Goal: Task Accomplishment & Management: Complete application form

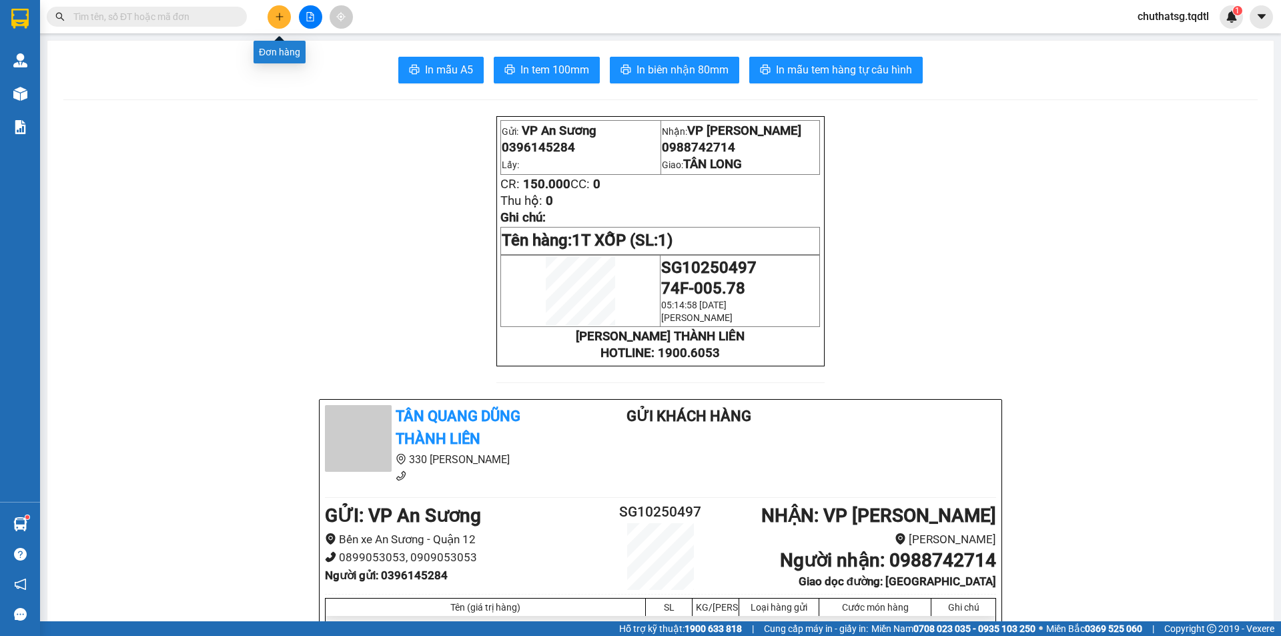
click at [274, 15] on button at bounding box center [279, 16] width 23 height 23
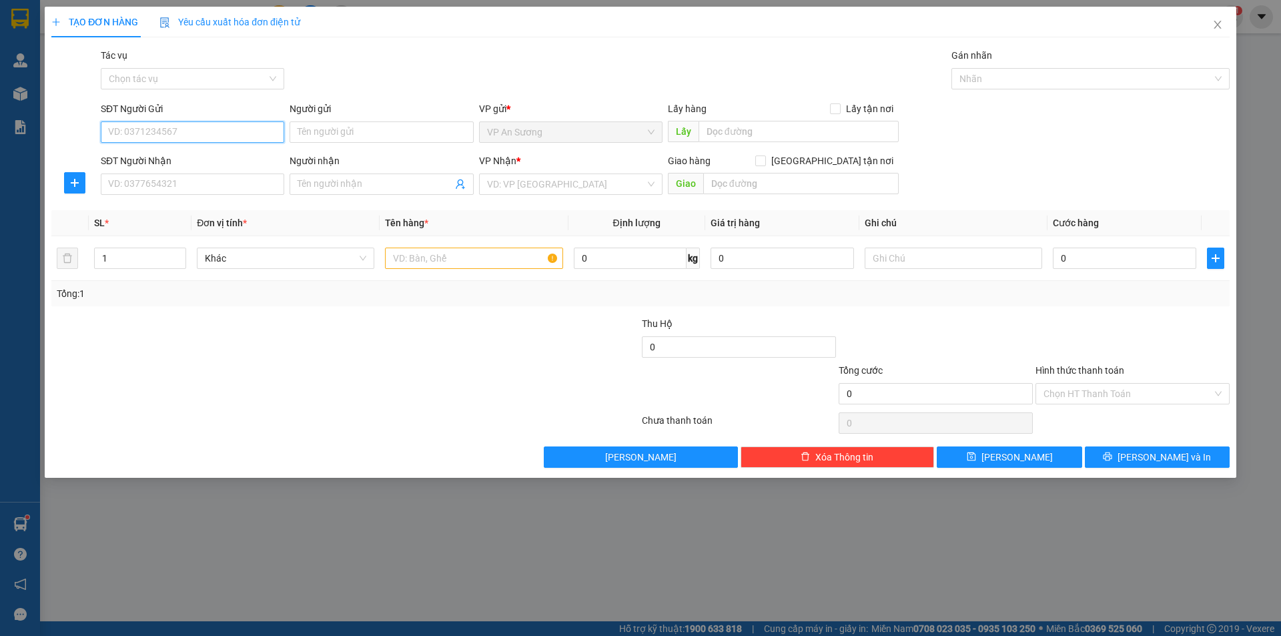
click at [186, 138] on input "SĐT Người Gửi" at bounding box center [193, 131] width 184 height 21
drag, startPoint x: 191, startPoint y: 127, endPoint x: 190, endPoint y: 149, distance: 21.4
click at [188, 129] on input "SĐT Người Gửi" at bounding box center [193, 131] width 184 height 21
type input "0"
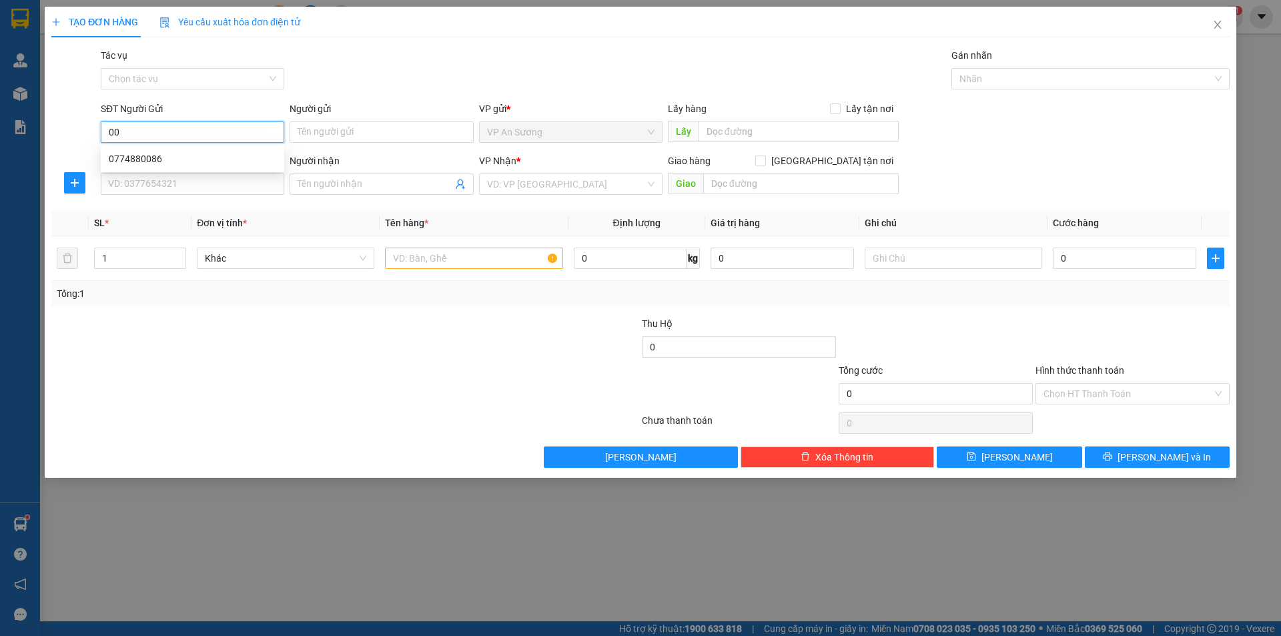
type input "0"
type input "0862024120"
click at [153, 186] on input "SĐT Người Nhận" at bounding box center [193, 184] width 184 height 21
click at [138, 136] on input "0862024120" at bounding box center [193, 131] width 184 height 21
click at [135, 134] on input "0862024120" at bounding box center [193, 131] width 184 height 21
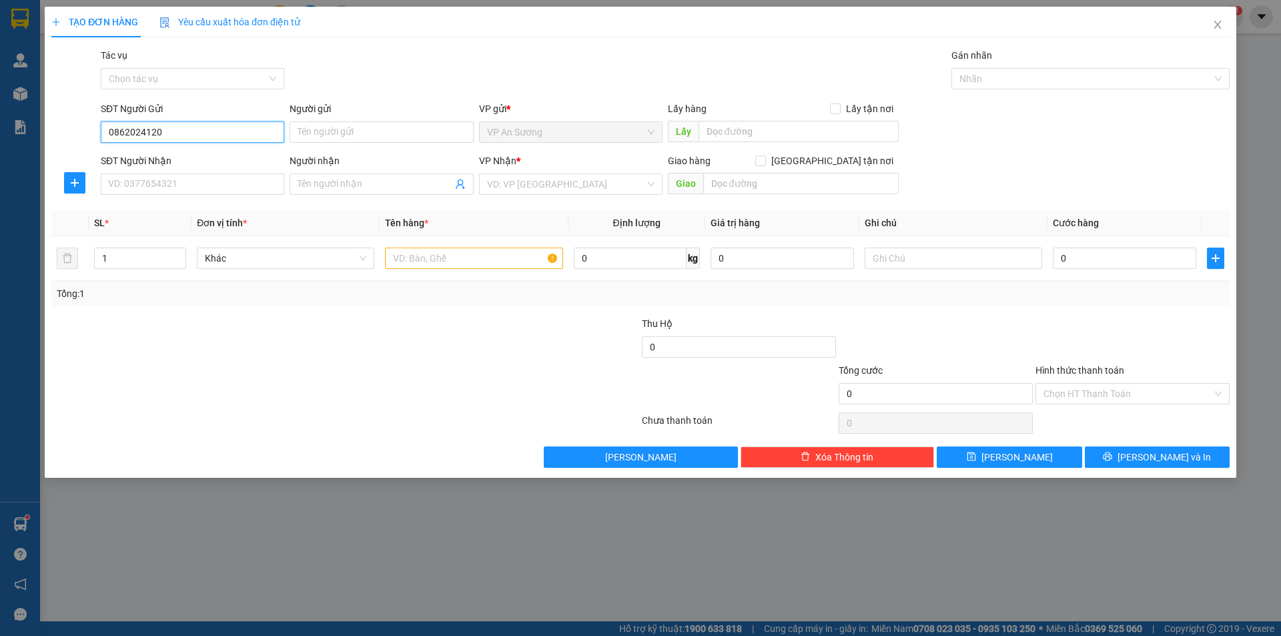
click at [135, 134] on input "0862024120" at bounding box center [193, 131] width 184 height 21
click at [148, 192] on input "SĐT Người Nhận" at bounding box center [193, 184] width 184 height 21
paste input "0862024120"
type input "0862024120"
click at [178, 135] on input "0862024120" at bounding box center [193, 131] width 184 height 21
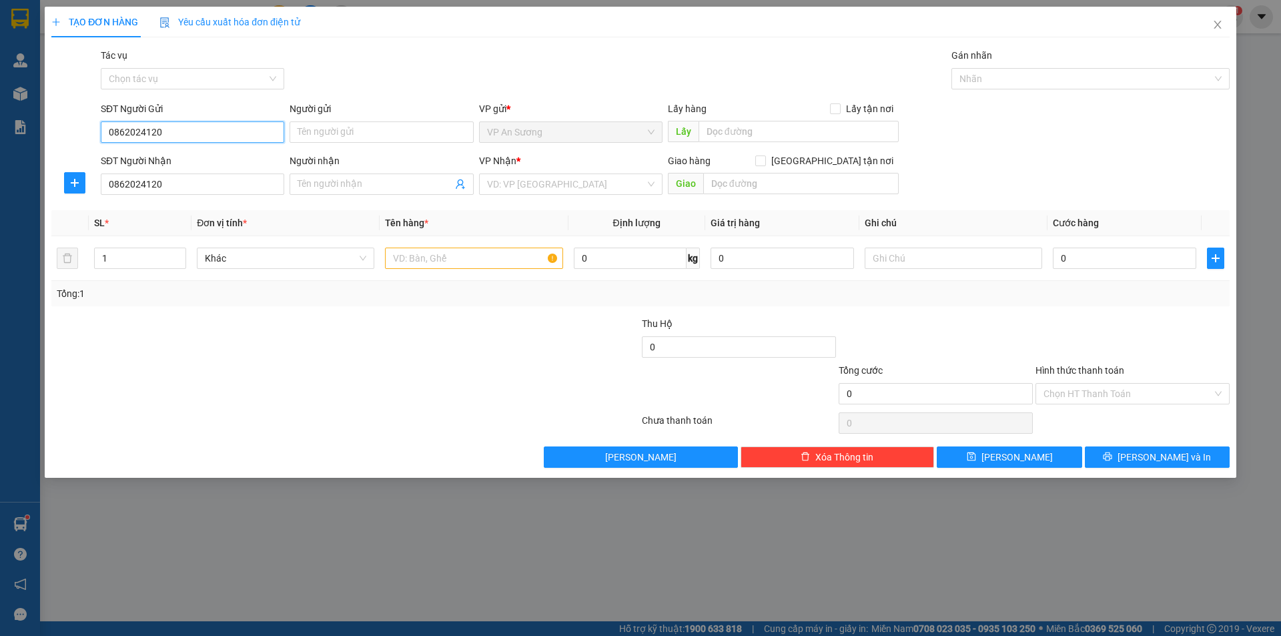
click at [178, 135] on input "0862024120" at bounding box center [193, 131] width 184 height 21
click at [164, 152] on div "0394503445" at bounding box center [193, 158] width 168 height 15
type input "0394503445"
type input "150.000"
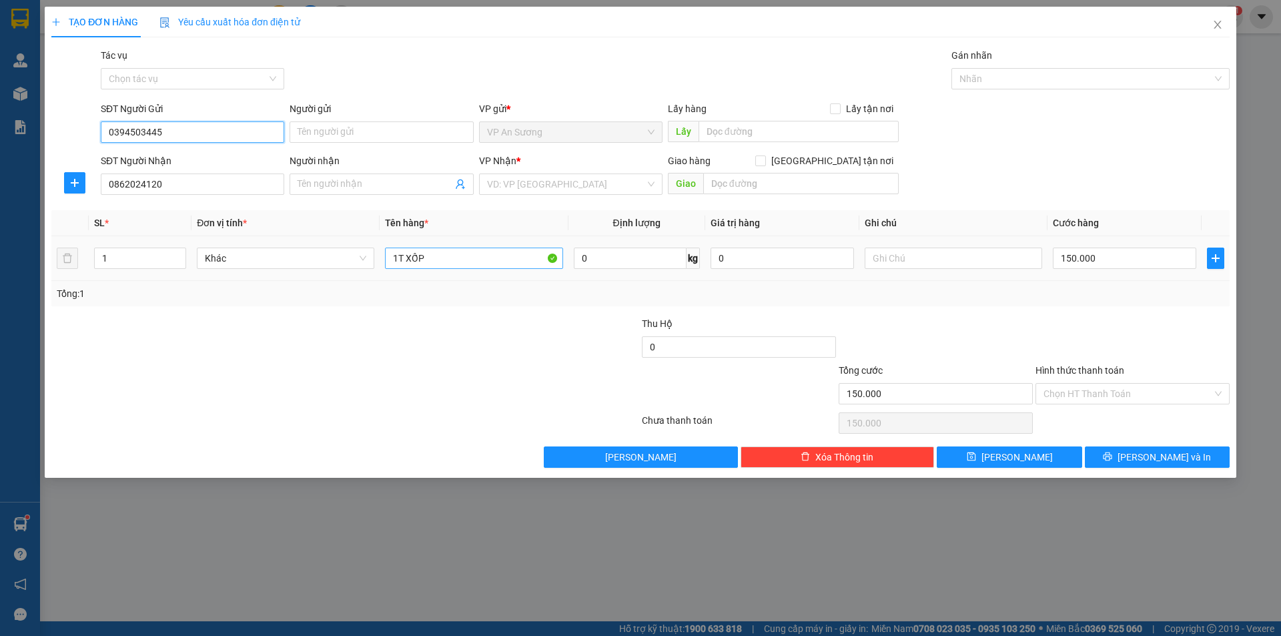
type input "0394503445"
click at [450, 257] on input "1T XỐP" at bounding box center [474, 258] width 178 height 21
type input "1 XE MÁY"
click at [535, 176] on input "search" at bounding box center [566, 184] width 158 height 20
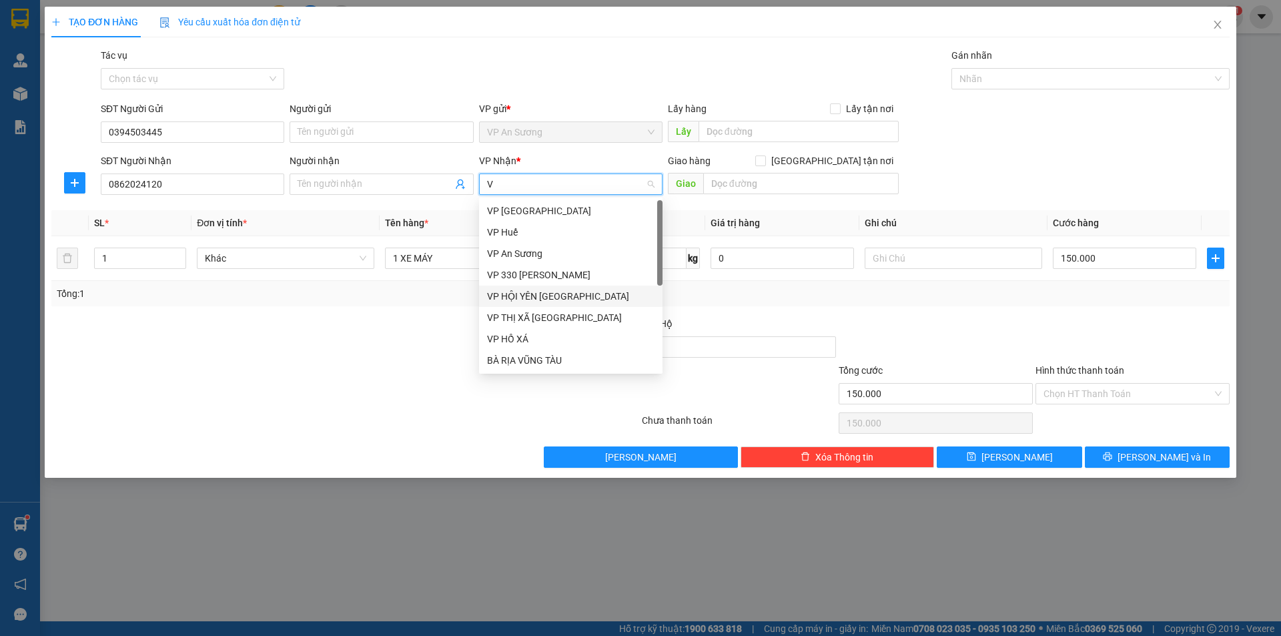
type input "VP"
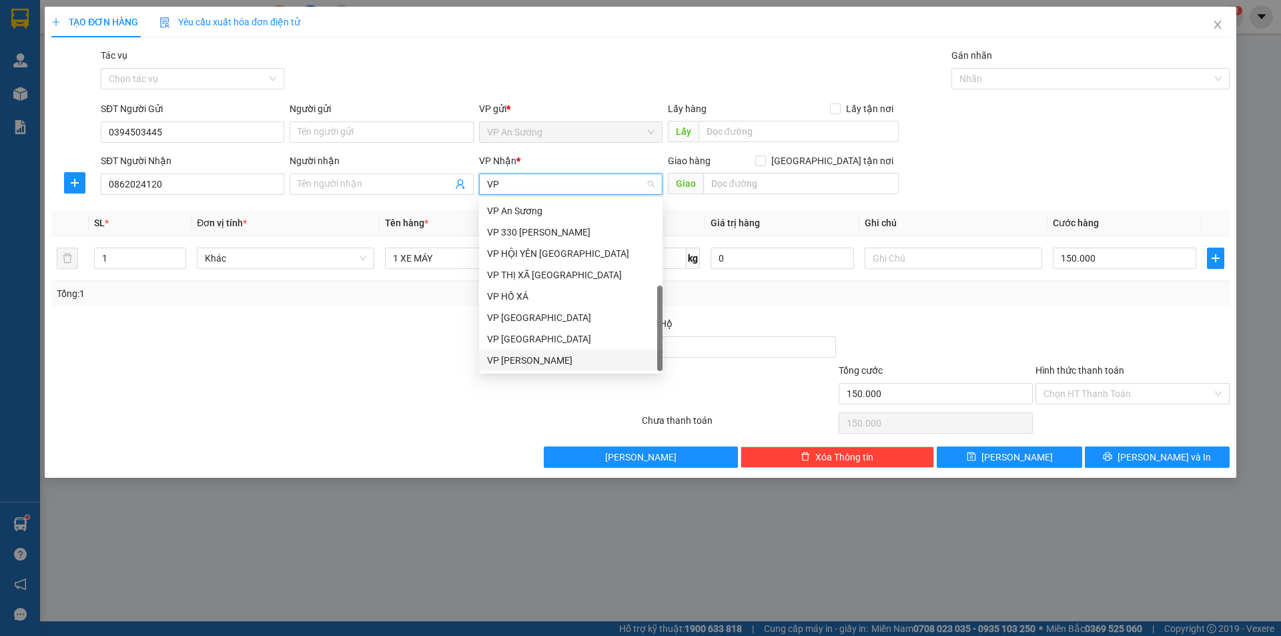
click at [540, 362] on div "VP [PERSON_NAME]" at bounding box center [571, 360] width 168 height 15
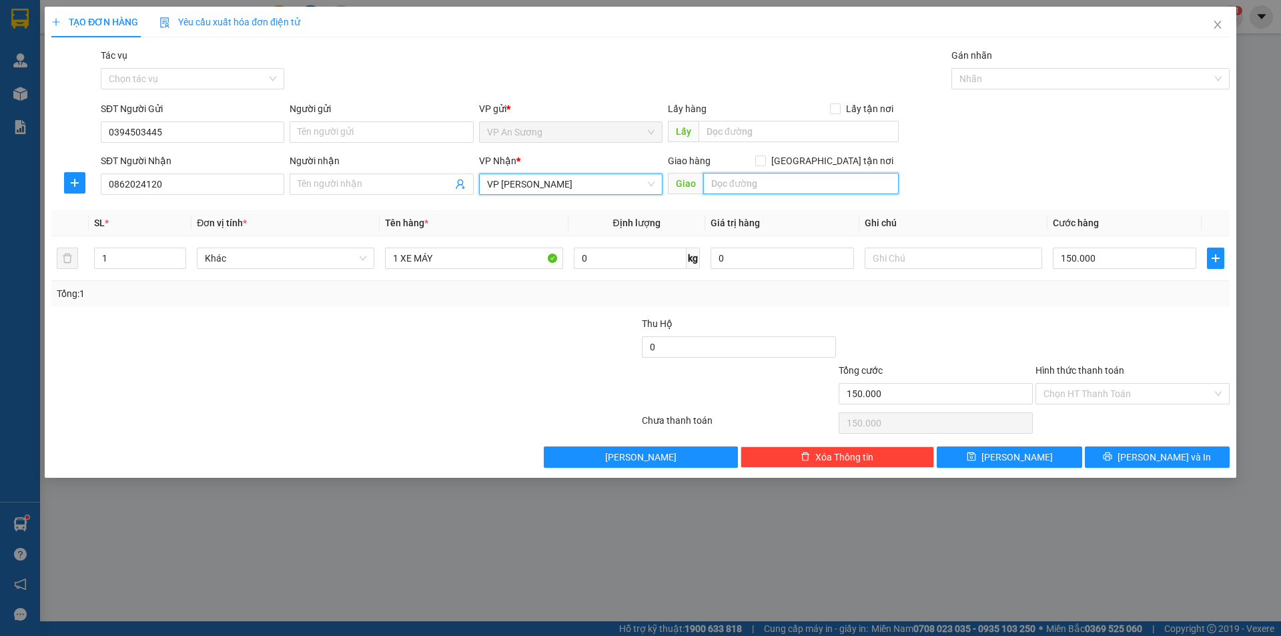
click at [716, 186] on input "text" at bounding box center [801, 183] width 196 height 21
type input "HƯỚNG HOÁ"
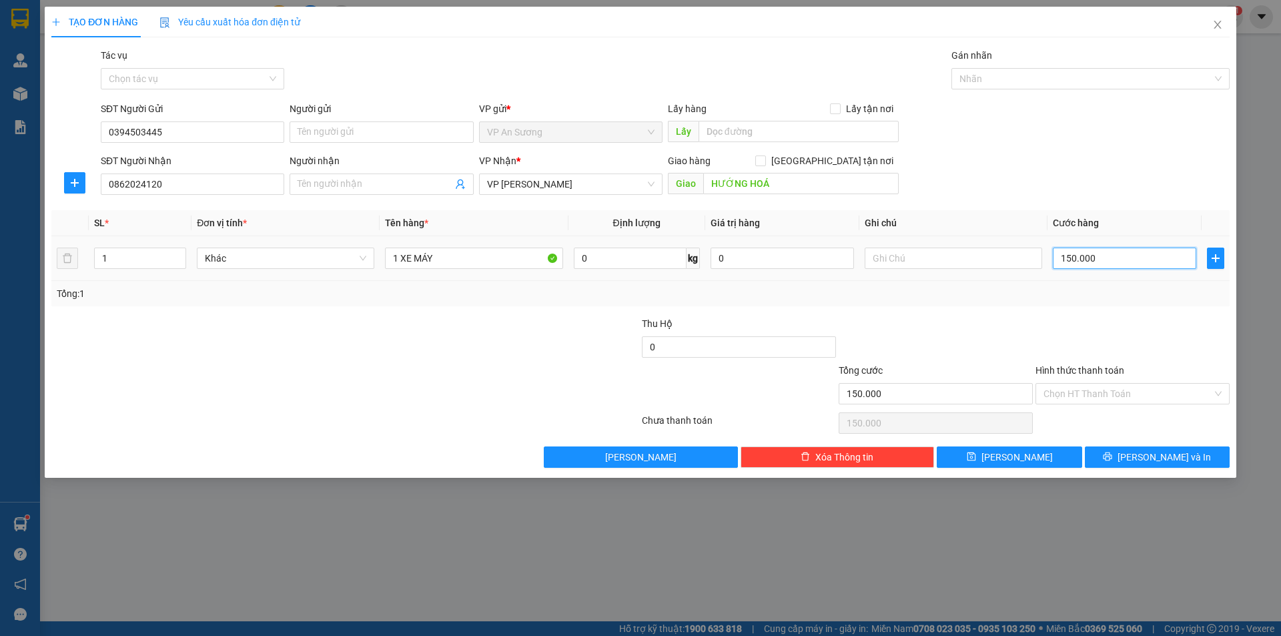
click at [1171, 262] on input "150.000" at bounding box center [1124, 258] width 143 height 21
type input "7"
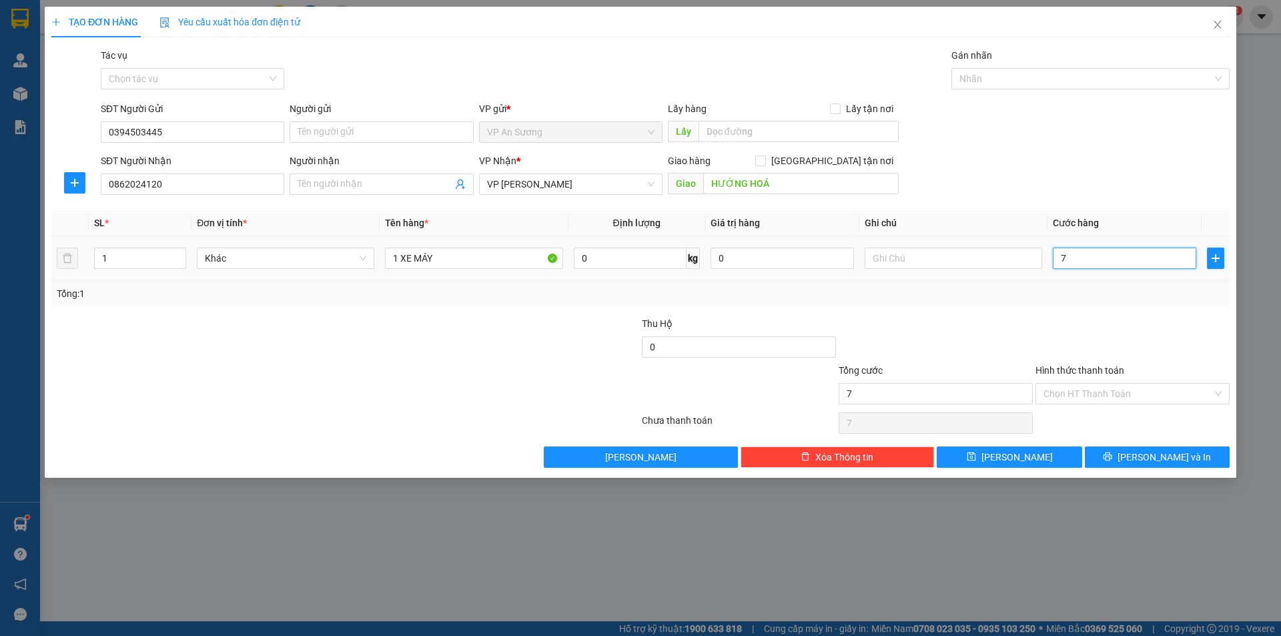
type input "70"
type input "700"
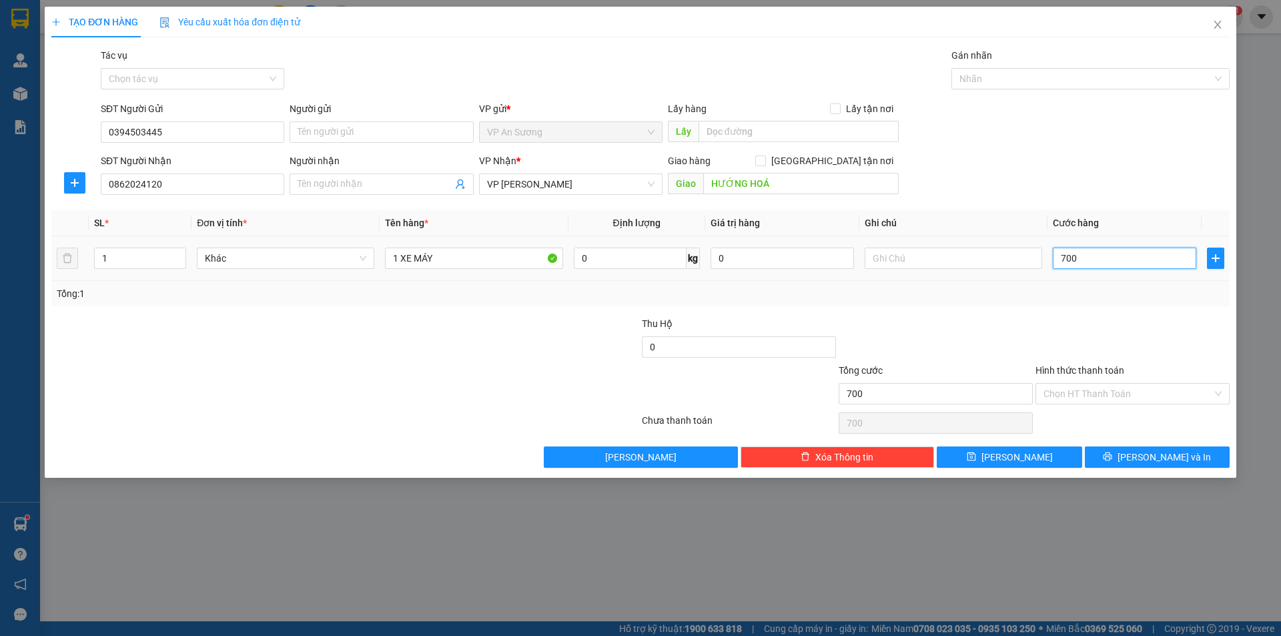
type input "7.000"
type input "70.000"
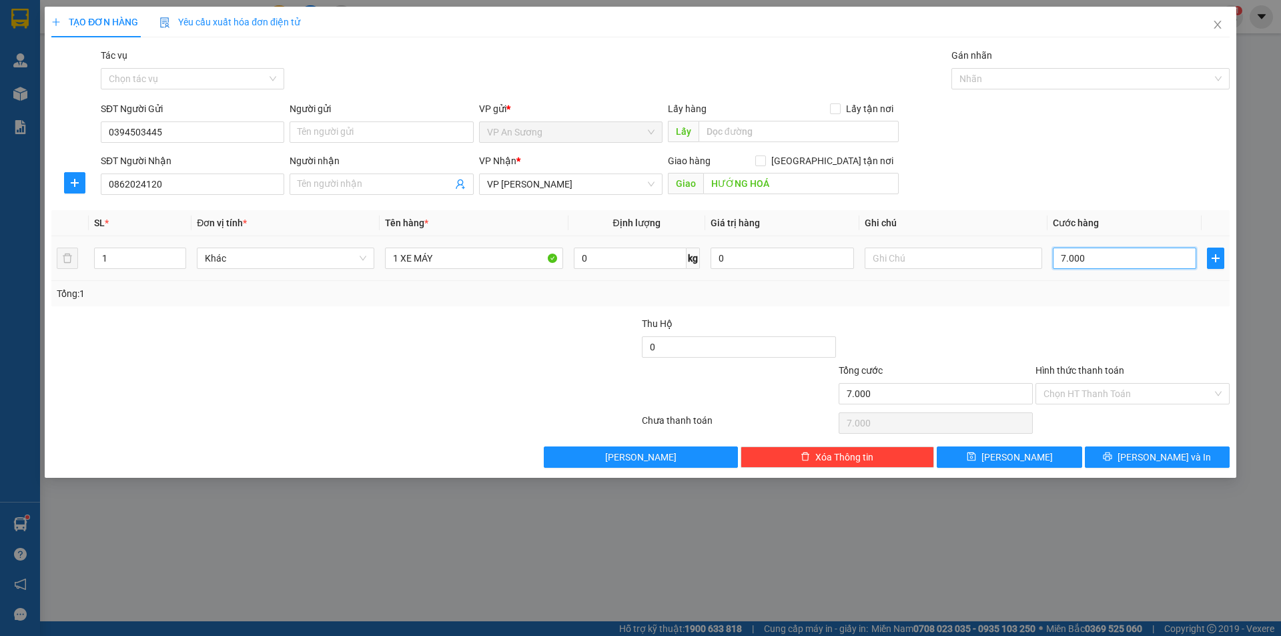
type input "70.000"
type input "700.000"
click at [1155, 455] on span "[PERSON_NAME] và In" at bounding box center [1164, 457] width 93 height 15
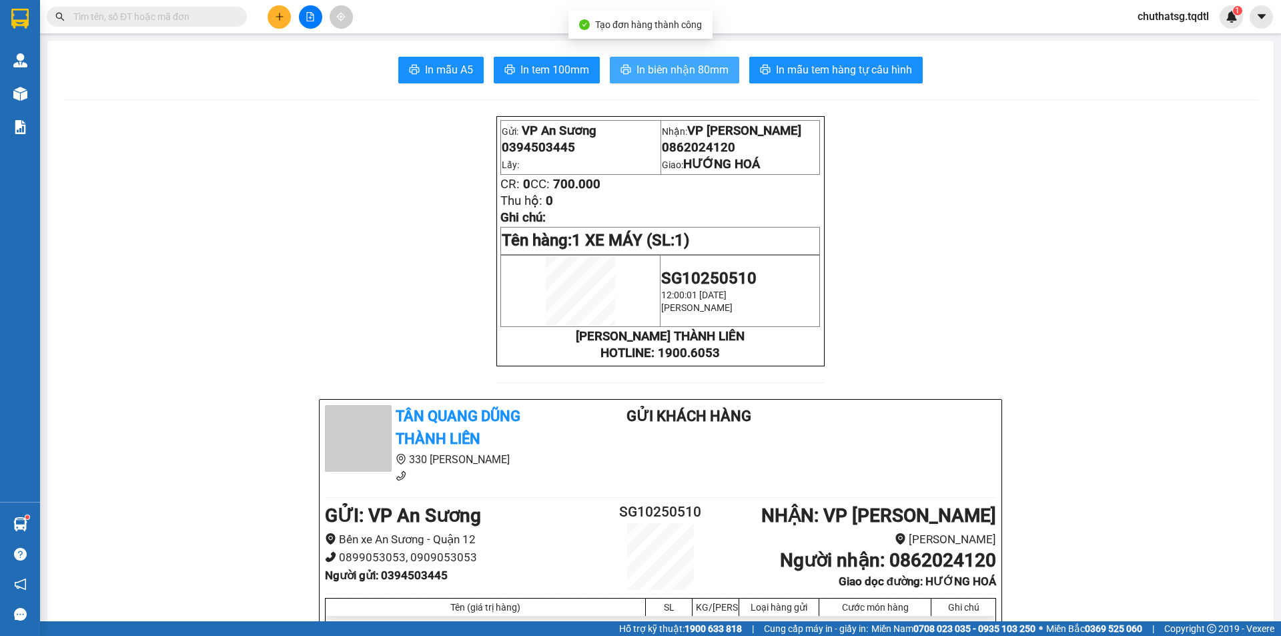
click at [676, 64] on span "In biên nhận 80mm" at bounding box center [683, 69] width 92 height 17
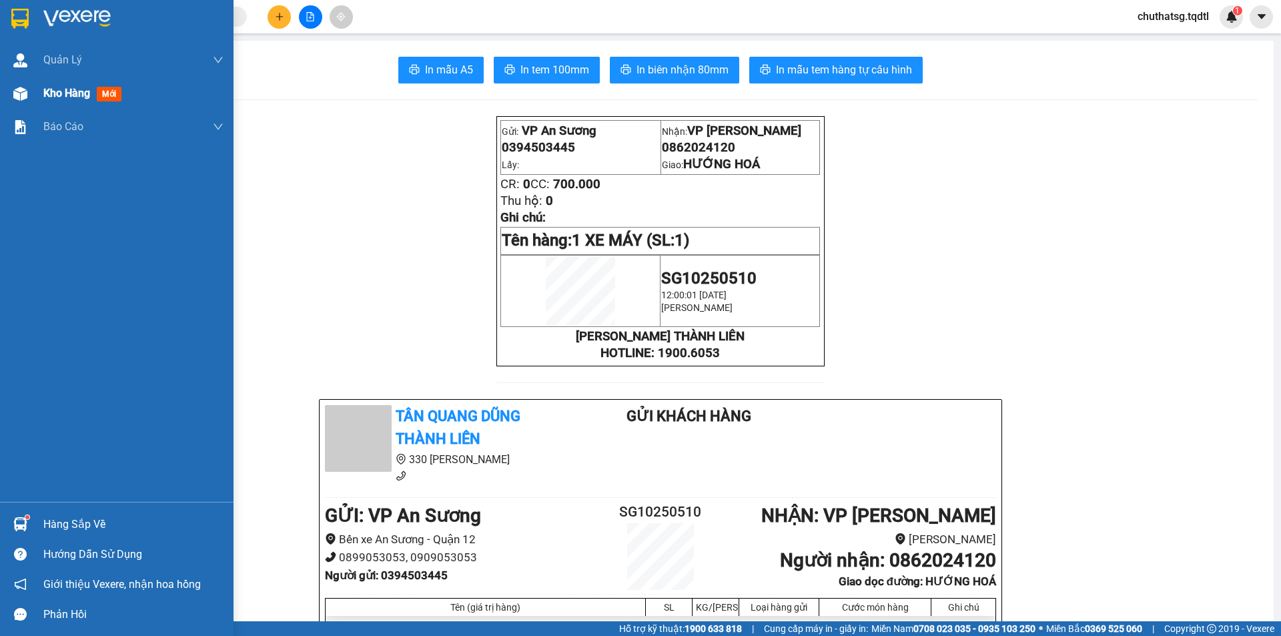
click at [49, 92] on span "Kho hàng" at bounding box center [66, 93] width 47 height 13
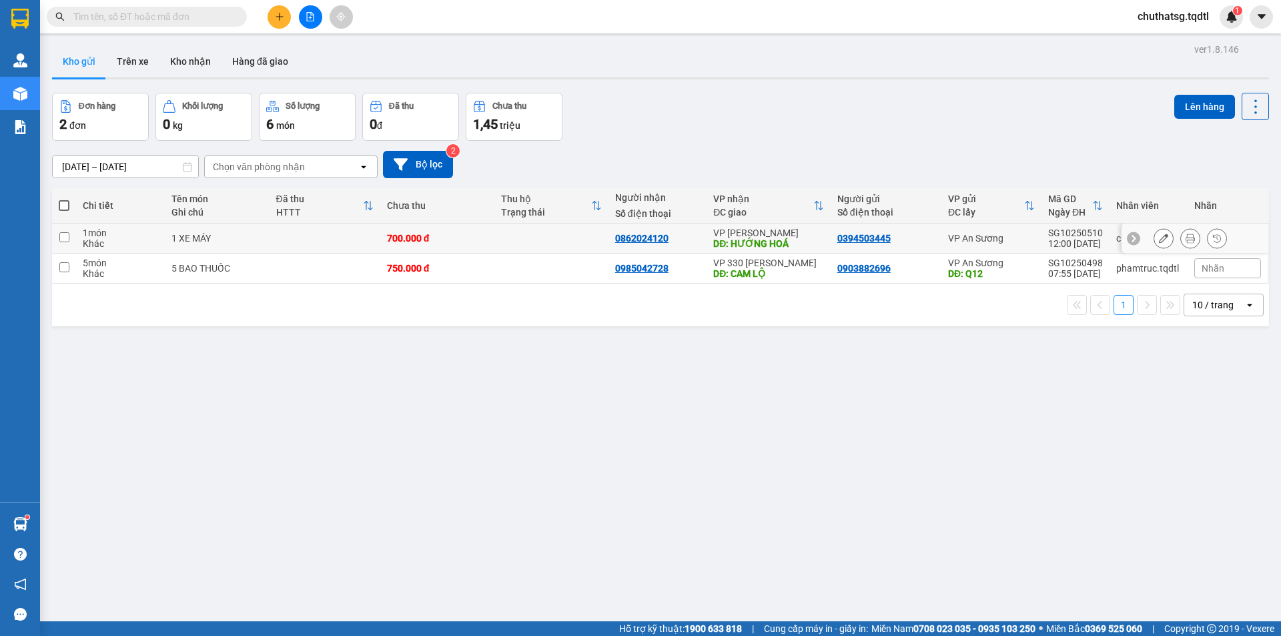
click at [1159, 238] on icon at bounding box center [1163, 238] width 9 height 9
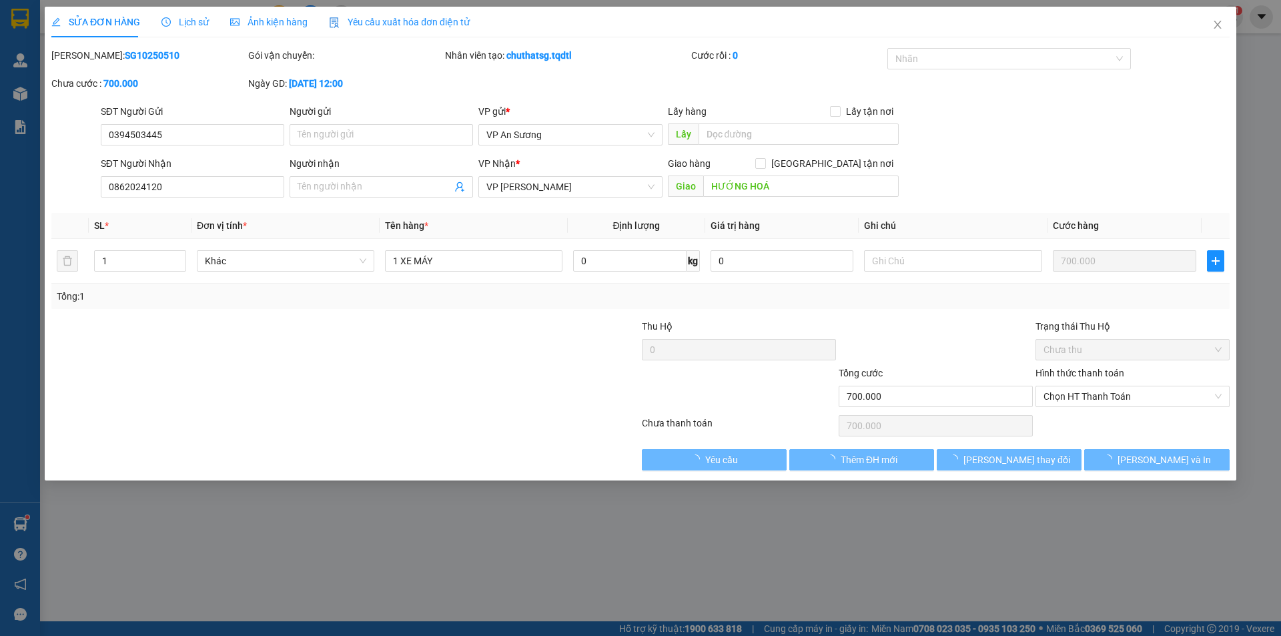
type input "0394503445"
type input "0862024120"
type input "HƯỚNG HOÁ"
type input "700.000"
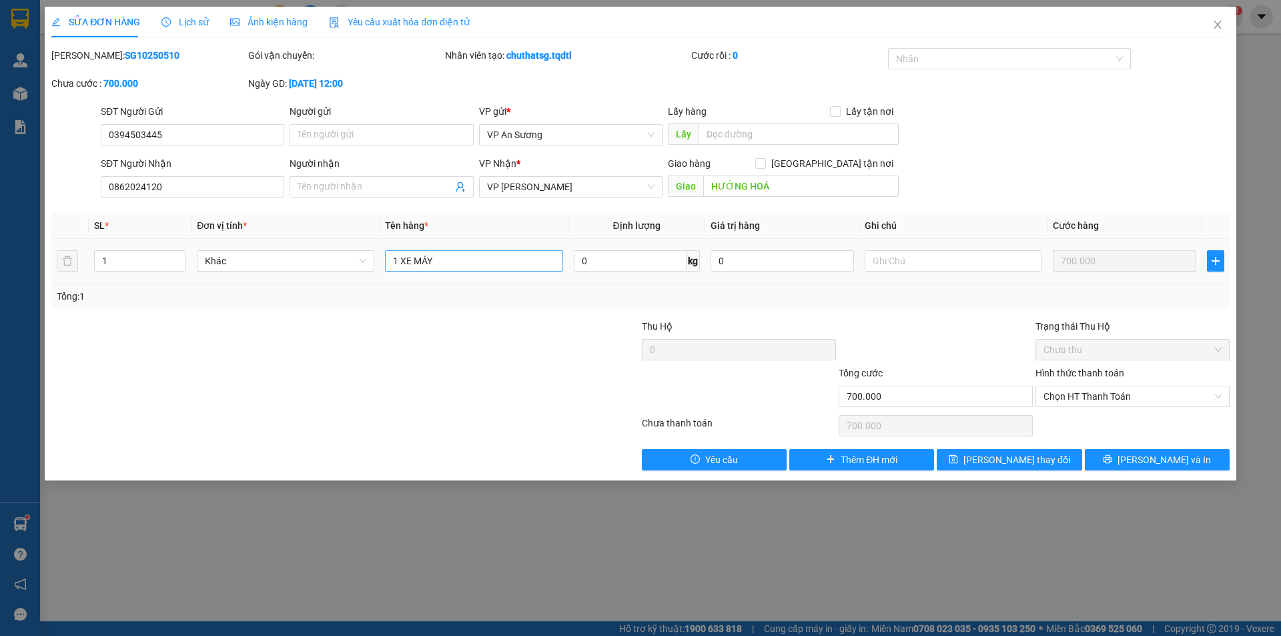
click at [462, 256] on div "1 XE MÁY" at bounding box center [474, 261] width 178 height 27
click at [463, 264] on input "1 XE MÁY" at bounding box center [474, 260] width 178 height 21
type input "1 XE MÁY 74H1 27598 + CHÌA KHOÁ + 1 TÚI ĐỎ"
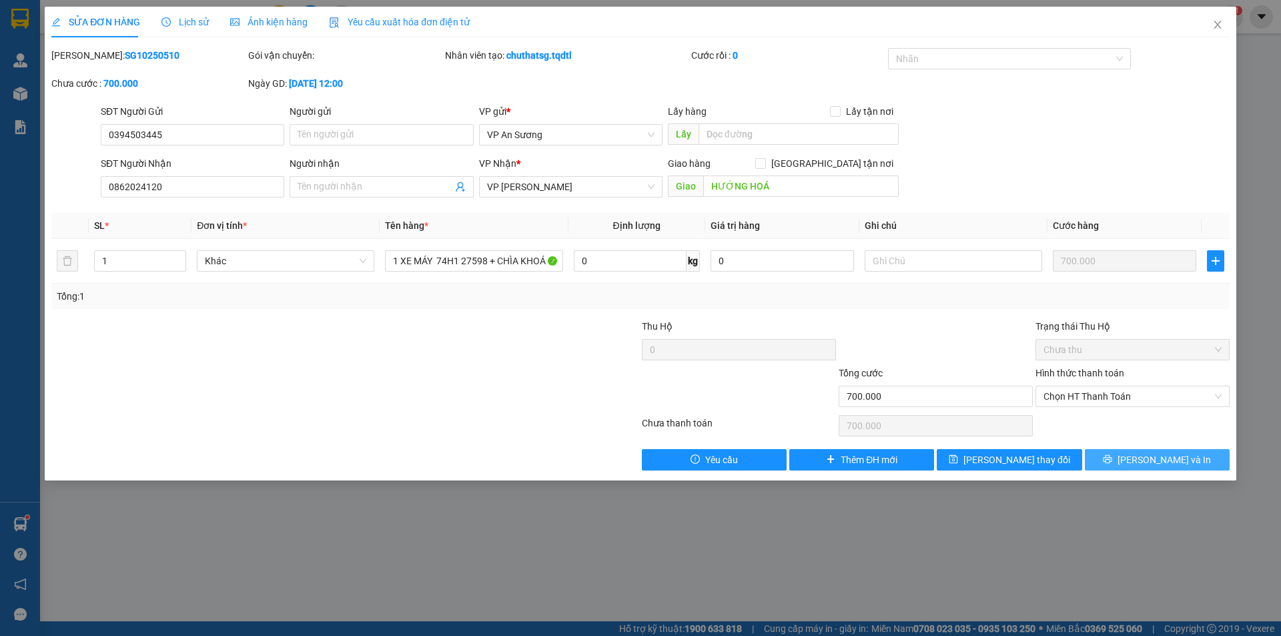
click at [1165, 466] on span "[PERSON_NAME] và In" at bounding box center [1164, 459] width 93 height 15
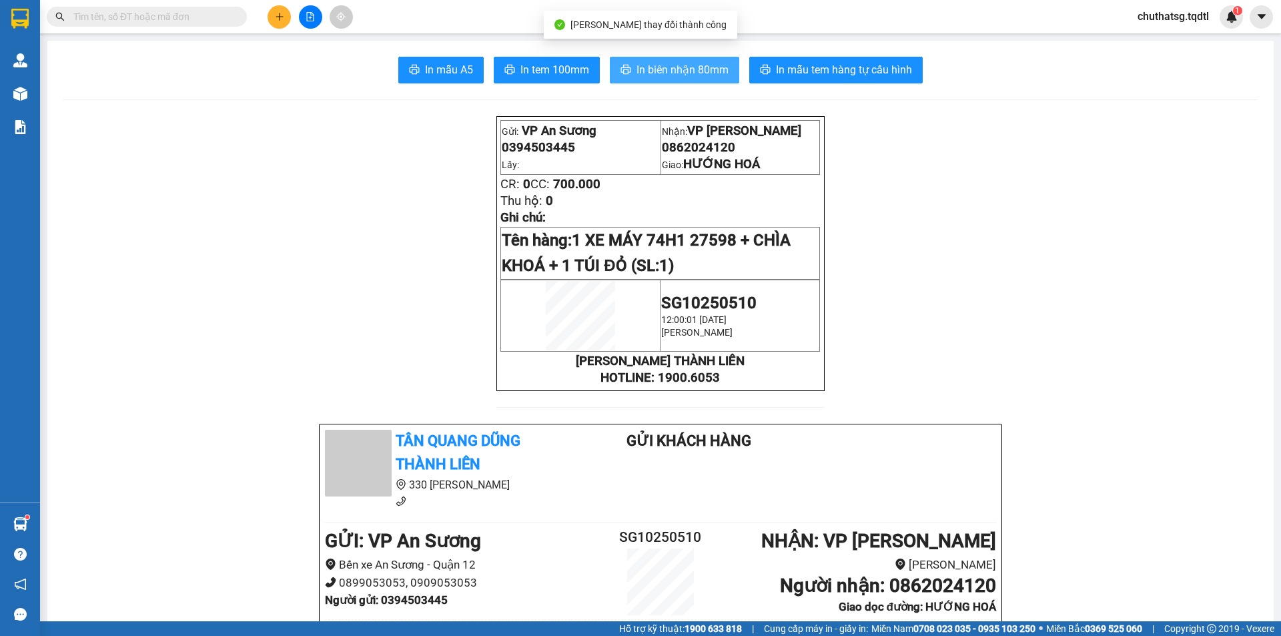
click at [639, 62] on span "In biên nhận 80mm" at bounding box center [683, 69] width 92 height 17
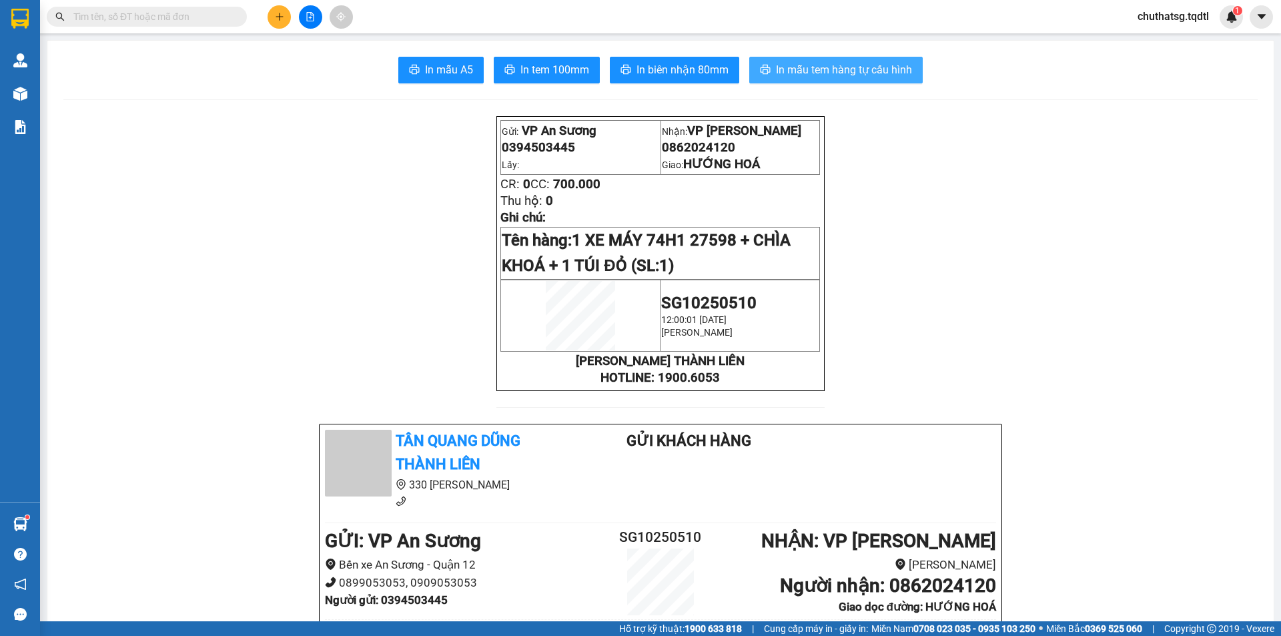
drag, startPoint x: 809, startPoint y: 59, endPoint x: 810, endPoint y: 67, distance: 8.1
click at [810, 67] on button "In mẫu tem hàng tự cấu hình" at bounding box center [836, 70] width 174 height 27
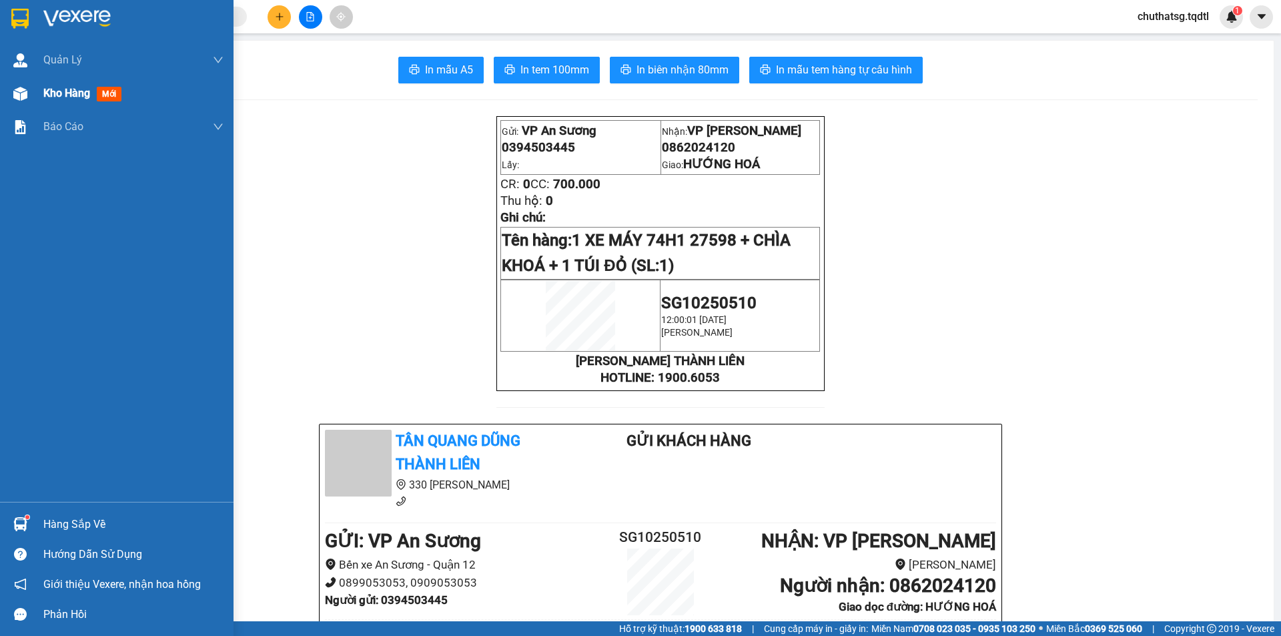
click at [57, 102] on div "Kho hàng mới" at bounding box center [133, 93] width 180 height 33
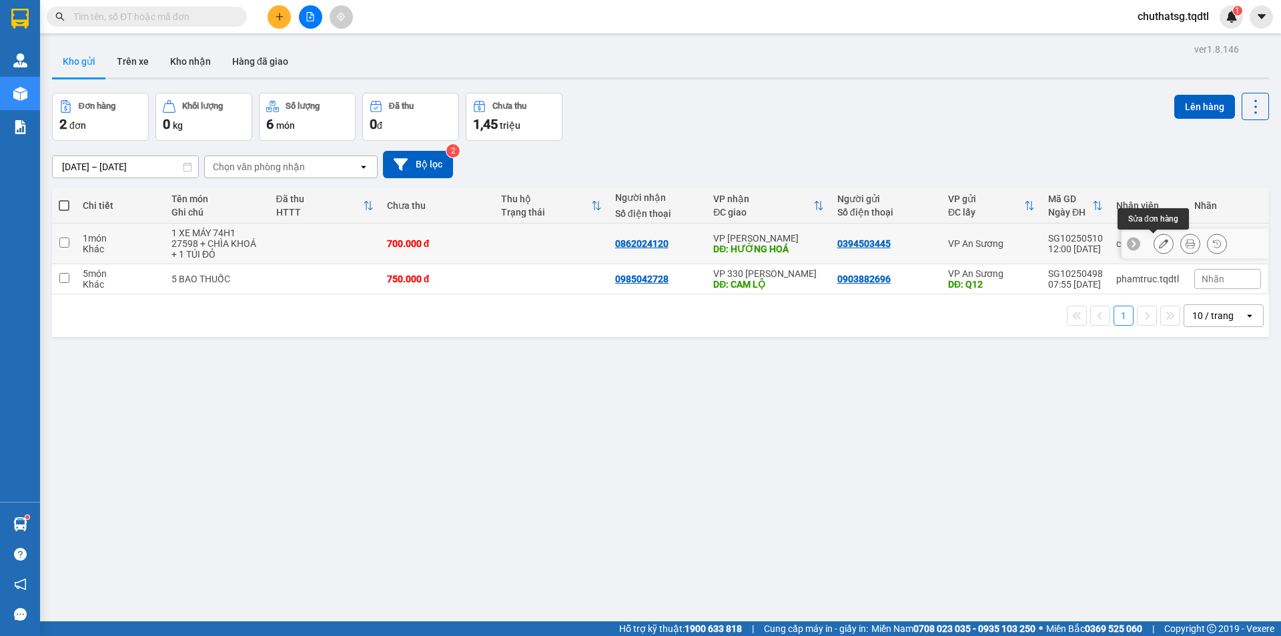
click at [1159, 248] on icon at bounding box center [1163, 243] width 9 height 9
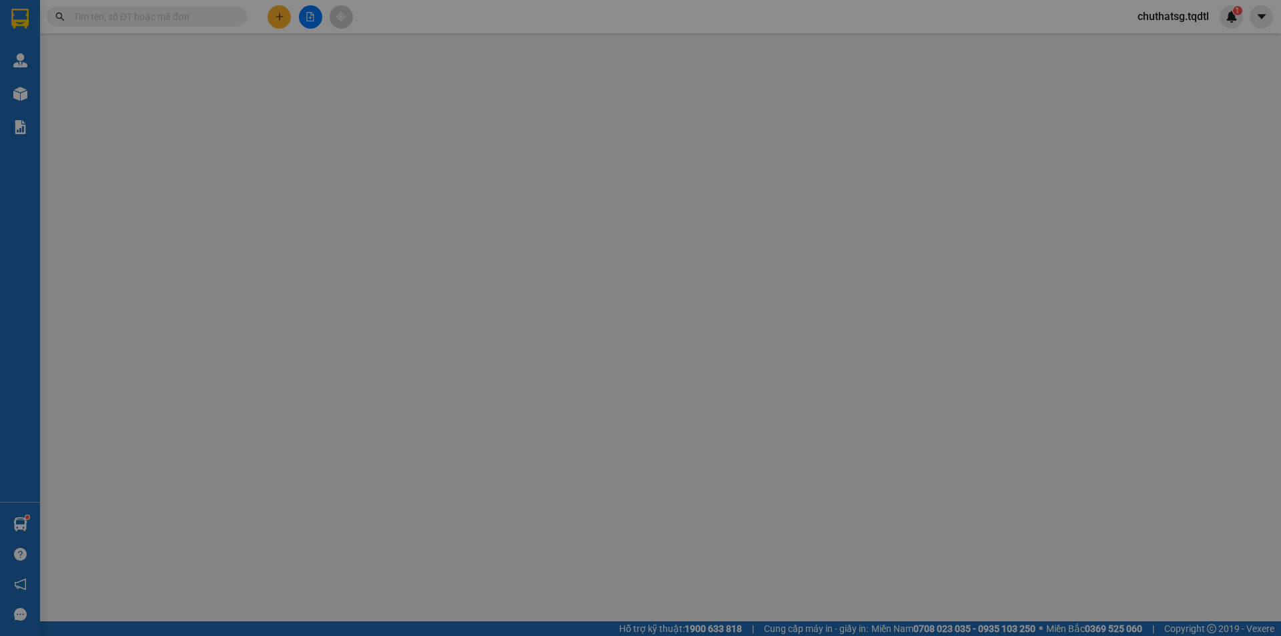
type input "0394503445"
type input "0862024120"
type input "HƯỚNG HOÁ"
type input "700.000"
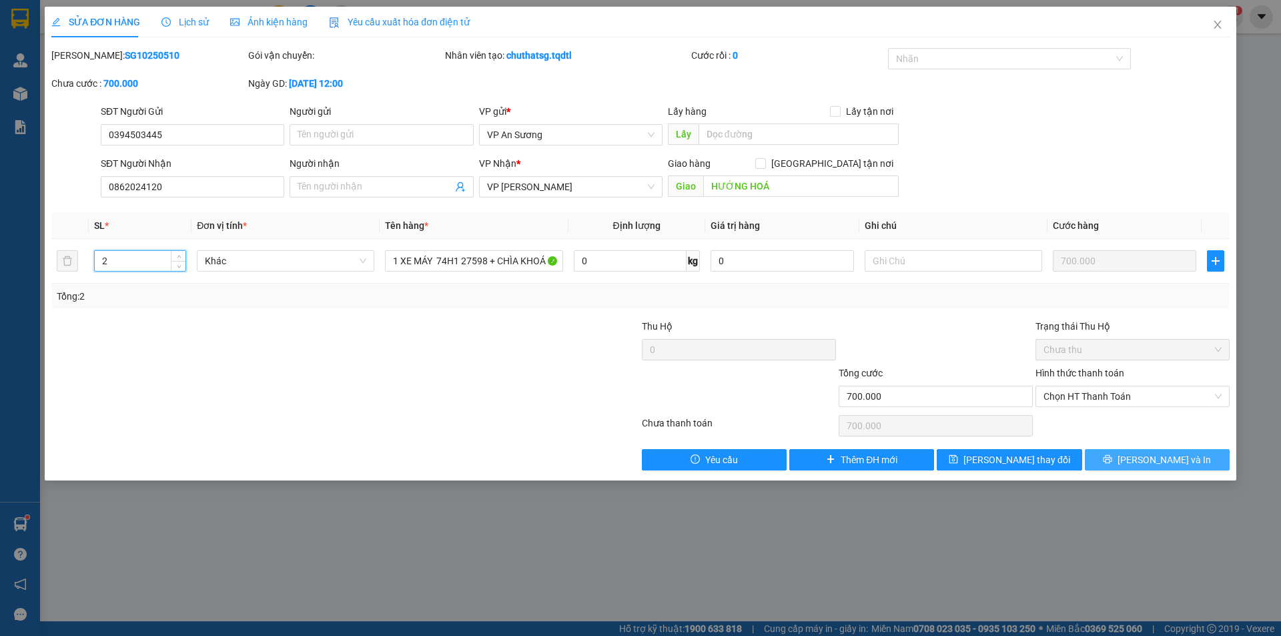
type input "2"
drag, startPoint x: 1125, startPoint y: 461, endPoint x: 1119, endPoint y: 462, distance: 6.8
click at [1126, 462] on button "[PERSON_NAME] và In" at bounding box center [1157, 459] width 145 height 21
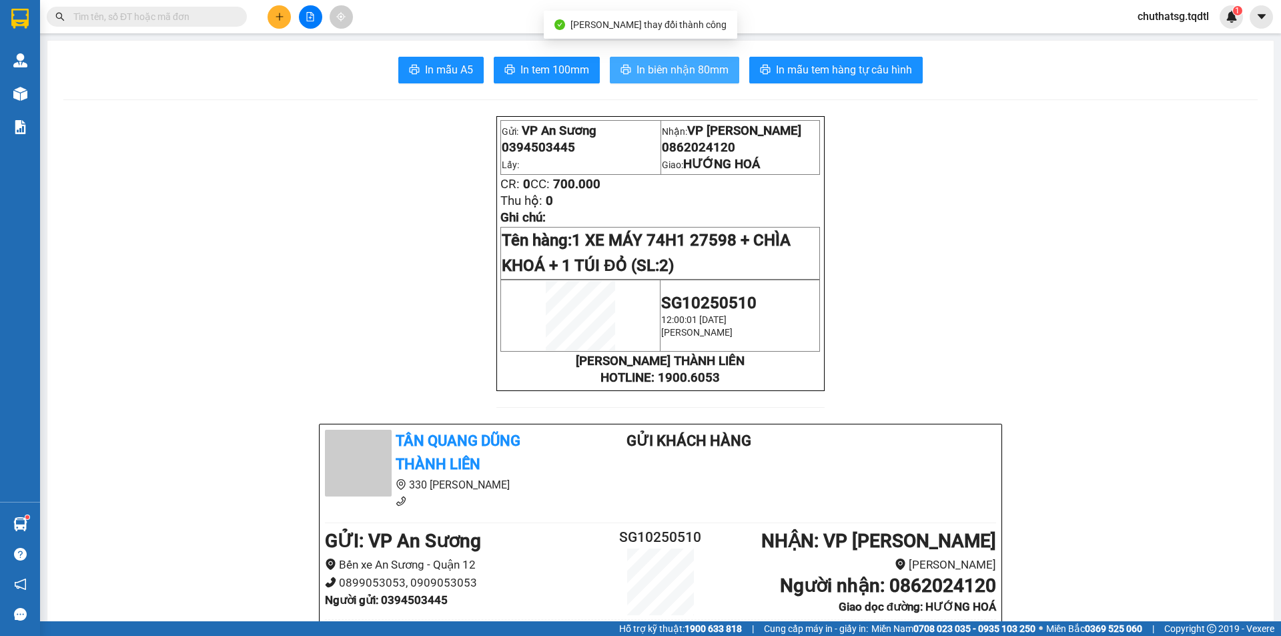
drag, startPoint x: 686, startPoint y: 67, endPoint x: 681, endPoint y: 79, distance: 12.5
click at [683, 75] on span "In biên nhận 80mm" at bounding box center [683, 69] width 92 height 17
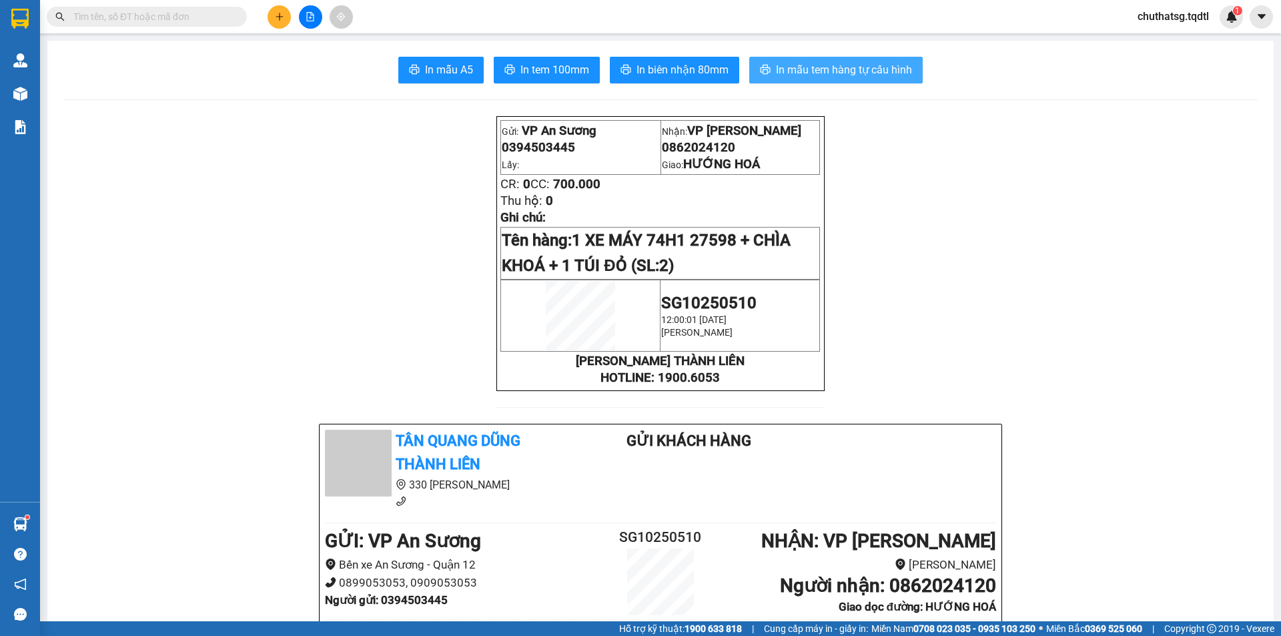
drag, startPoint x: 864, startPoint y: 69, endPoint x: 845, endPoint y: 75, distance: 20.3
click at [864, 69] on span "In mẫu tem hàng tự cấu hình" at bounding box center [844, 69] width 136 height 17
